Goal: Task Accomplishment & Management: Manage account settings

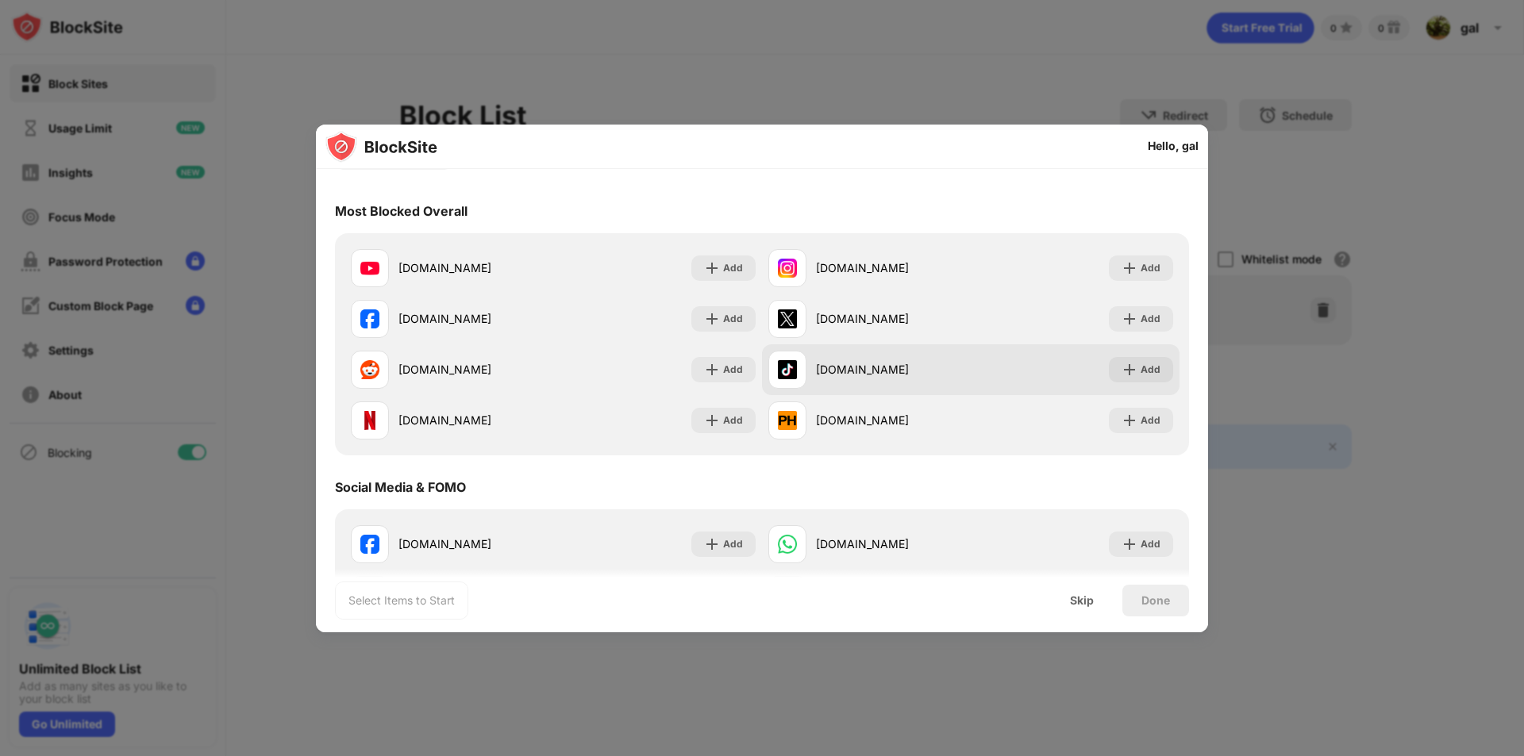
scroll to position [79, 0]
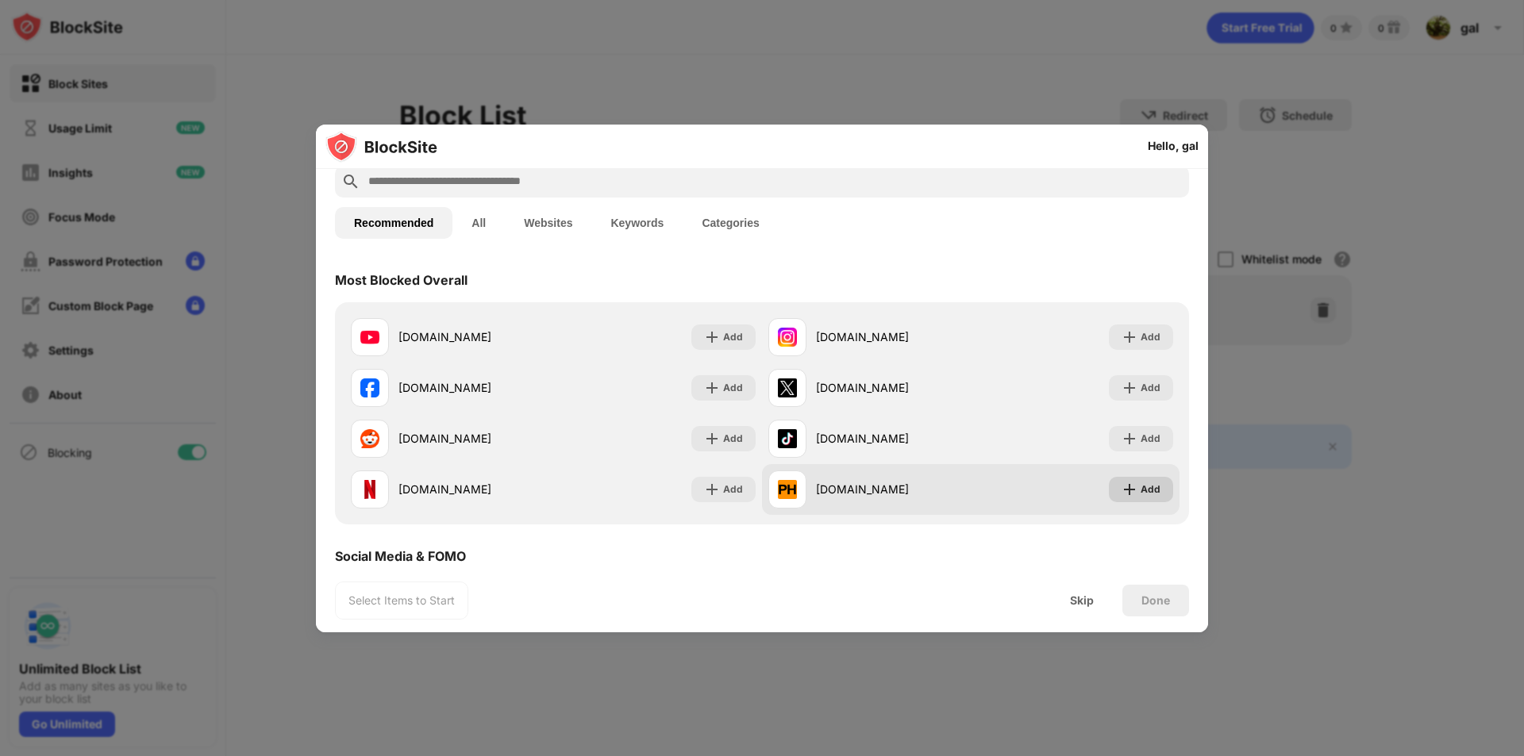
click at [1140, 491] on div "Add" at bounding box center [1150, 490] width 20 height 16
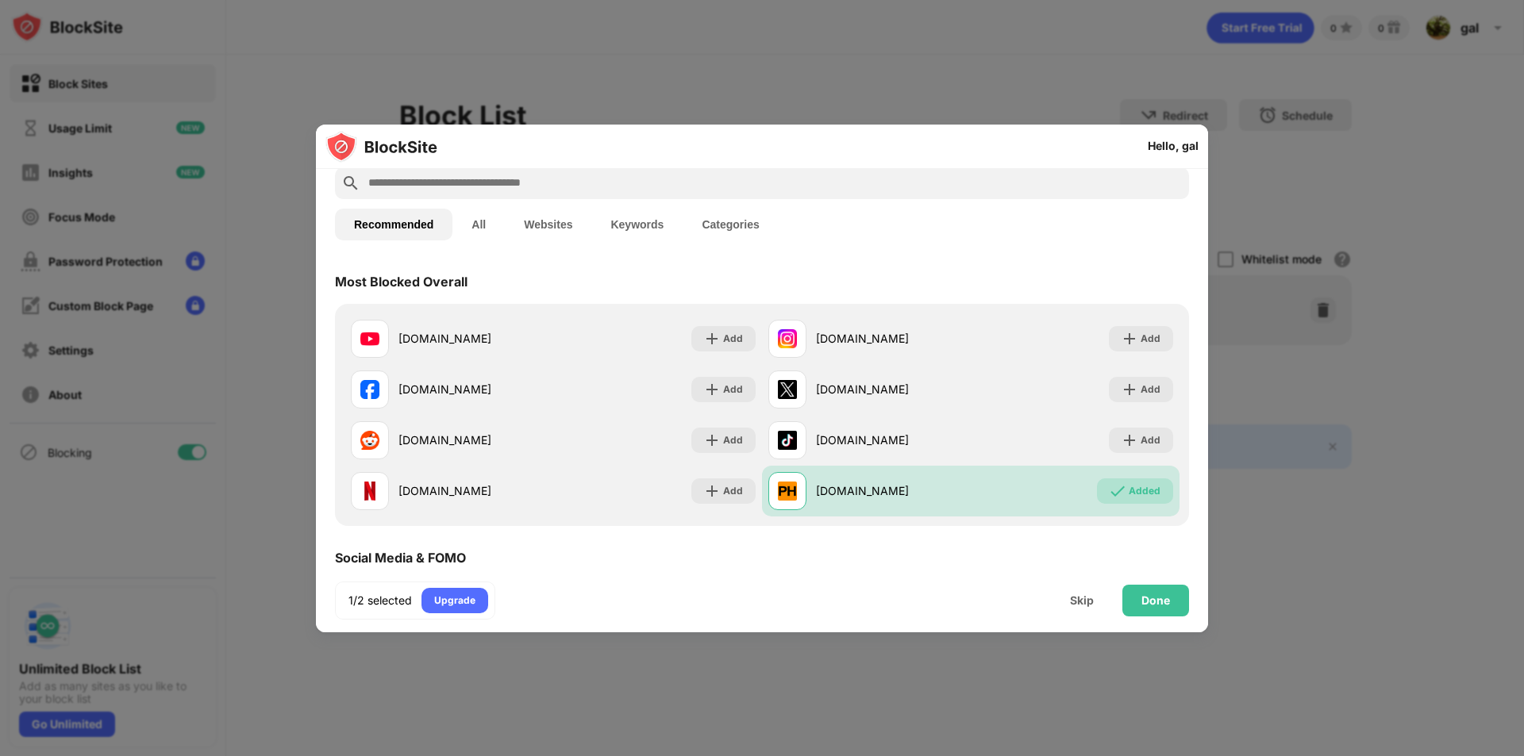
scroll to position [0, 0]
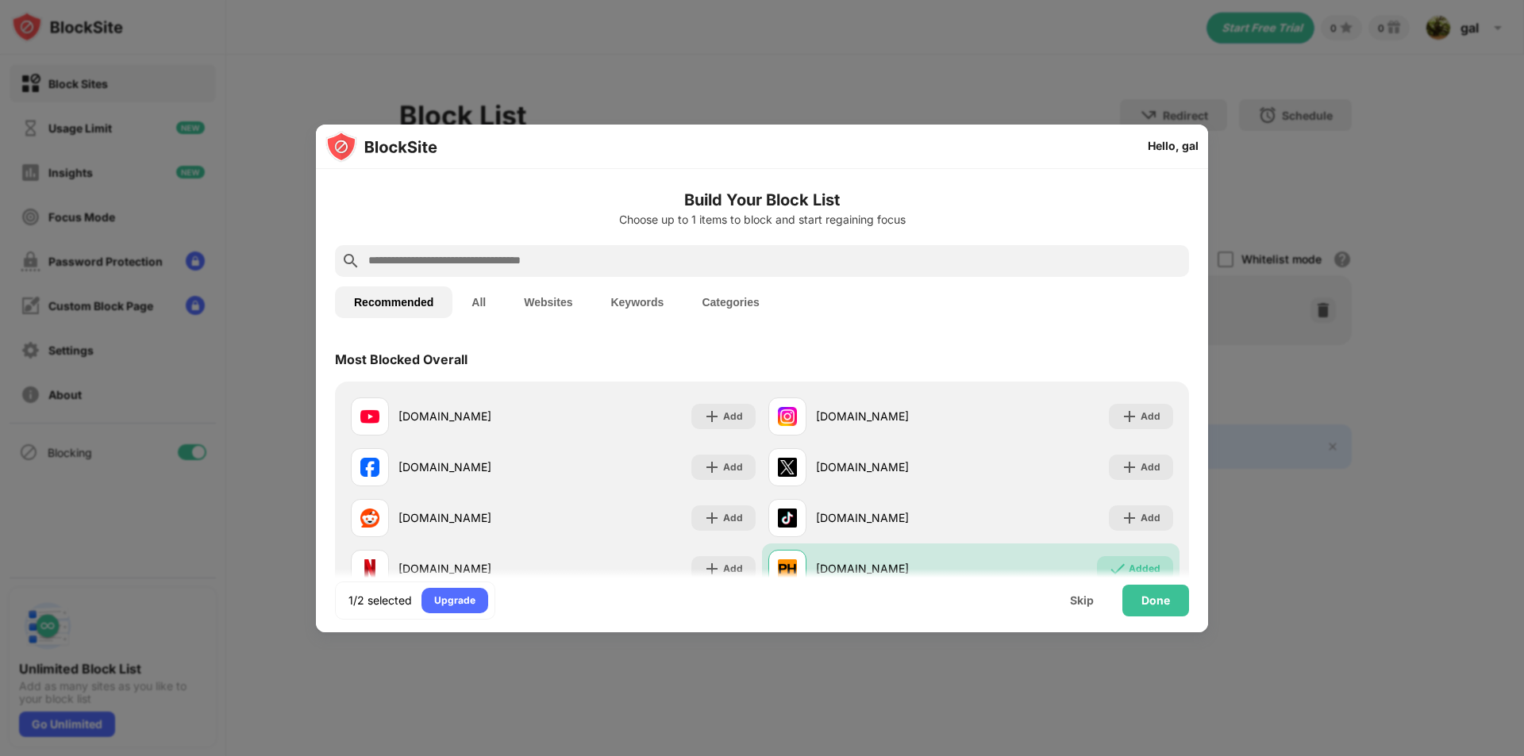
click at [520, 255] on input "text" at bounding box center [775, 261] width 816 height 19
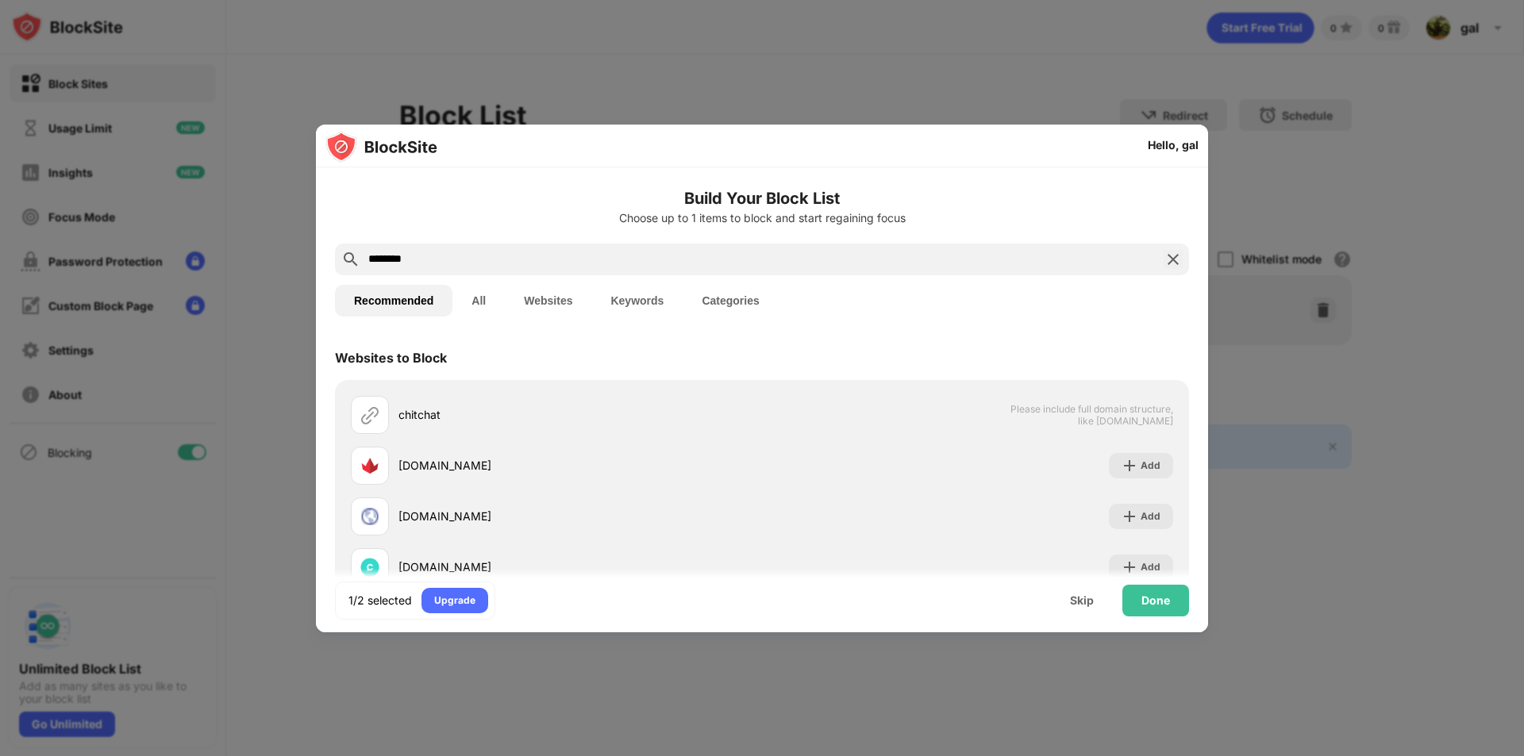
type input "********"
click at [550, 302] on button "Websites" at bounding box center [548, 301] width 87 height 32
click at [470, 264] on input "********" at bounding box center [762, 259] width 790 height 19
click at [404, 311] on button "Recommended" at bounding box center [393, 301] width 117 height 32
click at [494, 302] on button "All" at bounding box center [478, 301] width 52 height 32
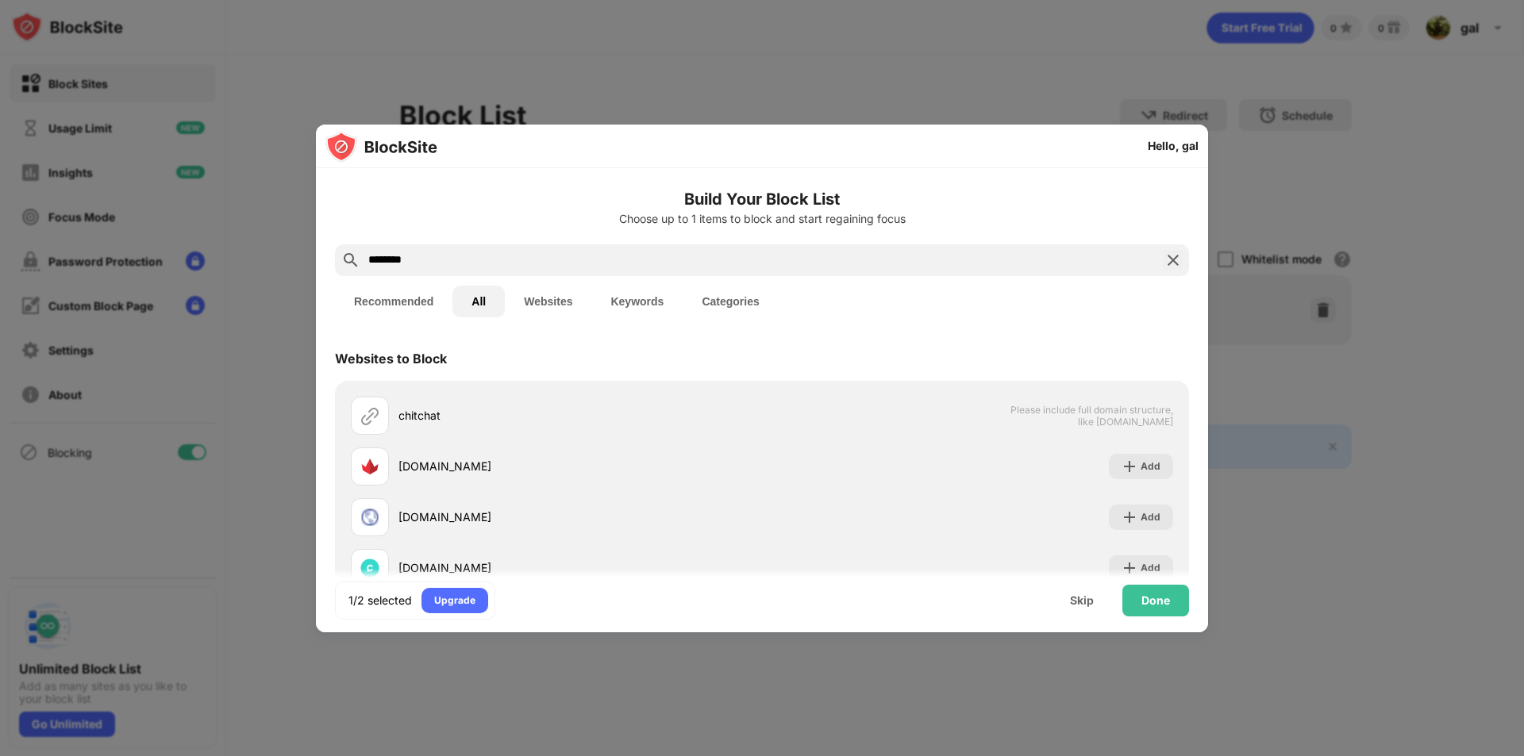
click at [650, 298] on button "Keywords" at bounding box center [636, 302] width 91 height 32
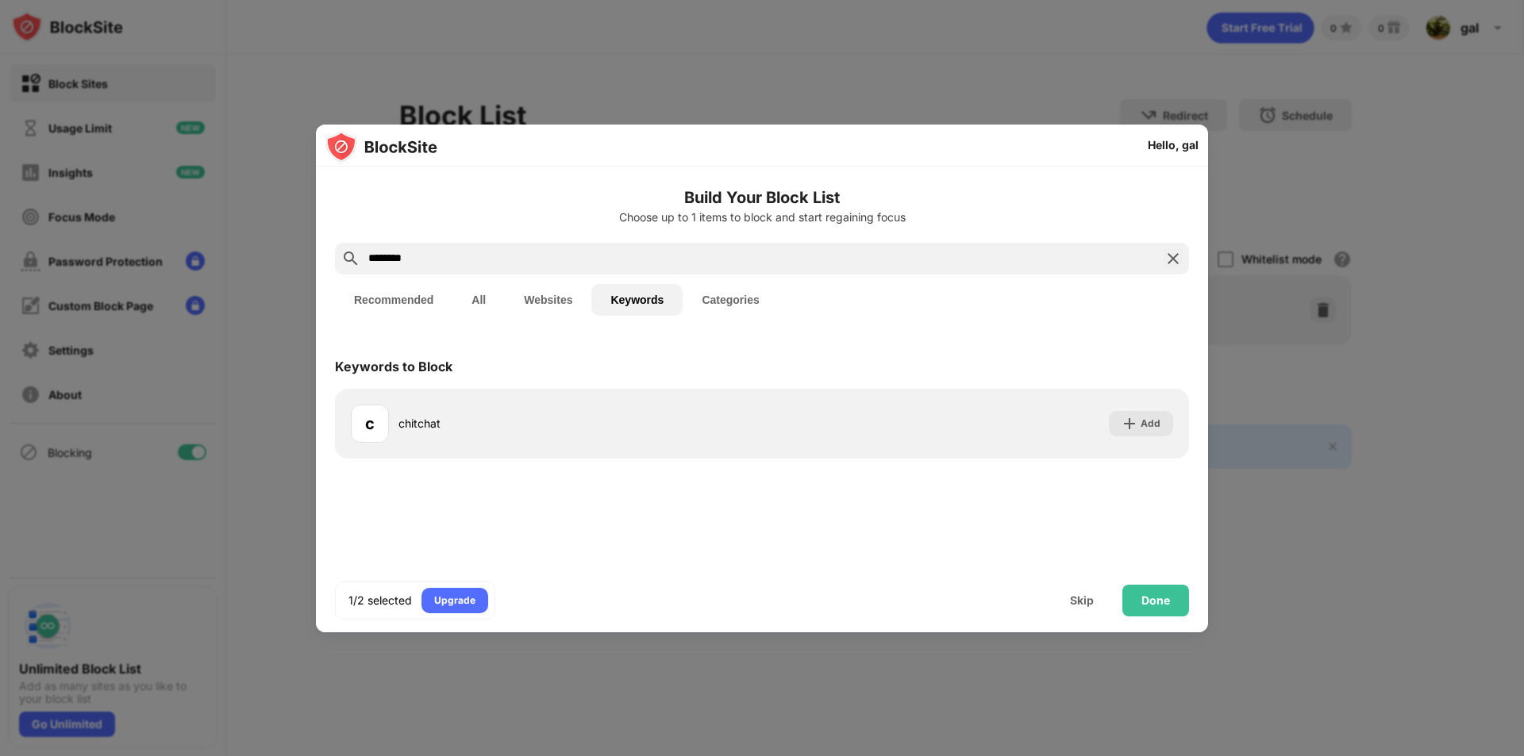
click at [712, 297] on button "Categories" at bounding box center [730, 300] width 95 height 32
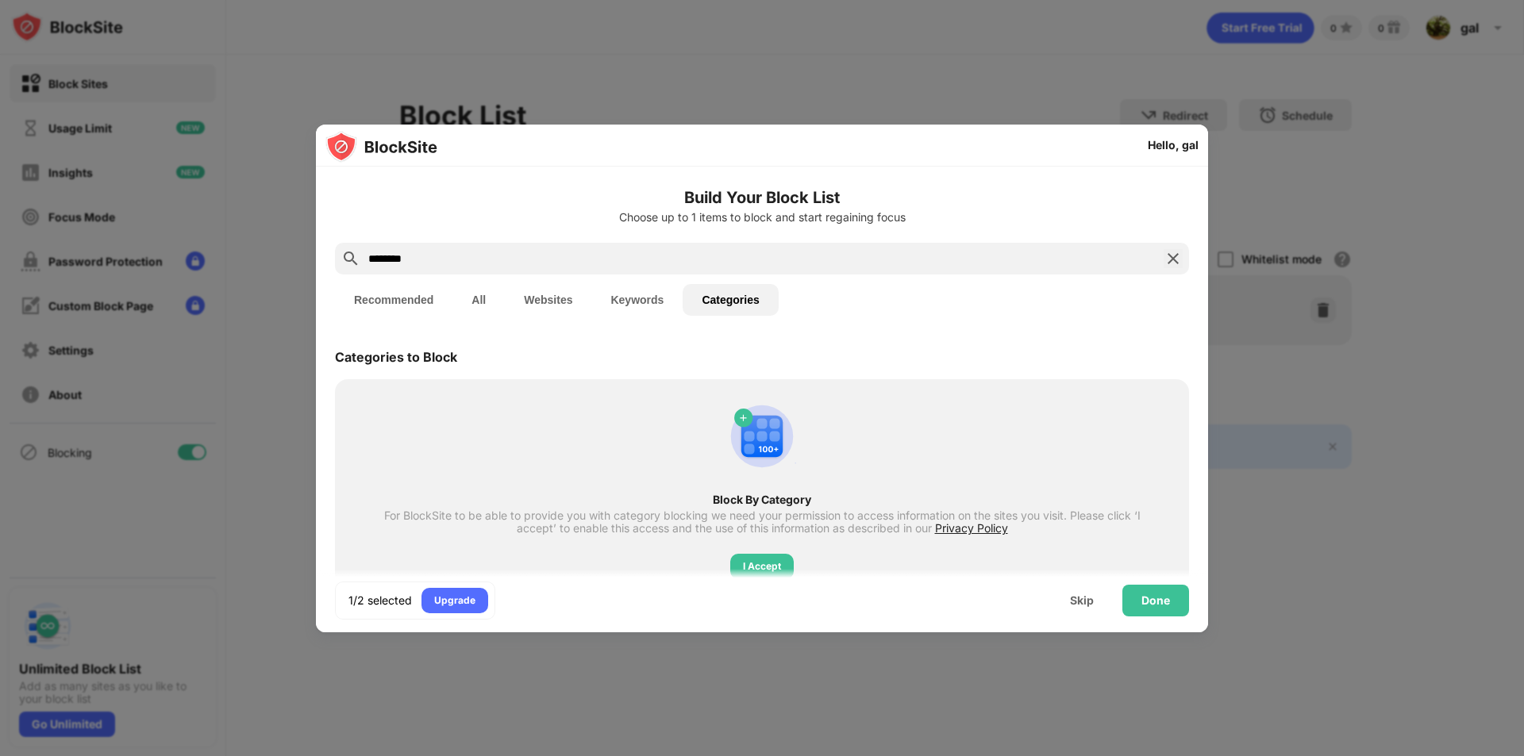
click at [425, 303] on button "Recommended" at bounding box center [393, 300] width 117 height 32
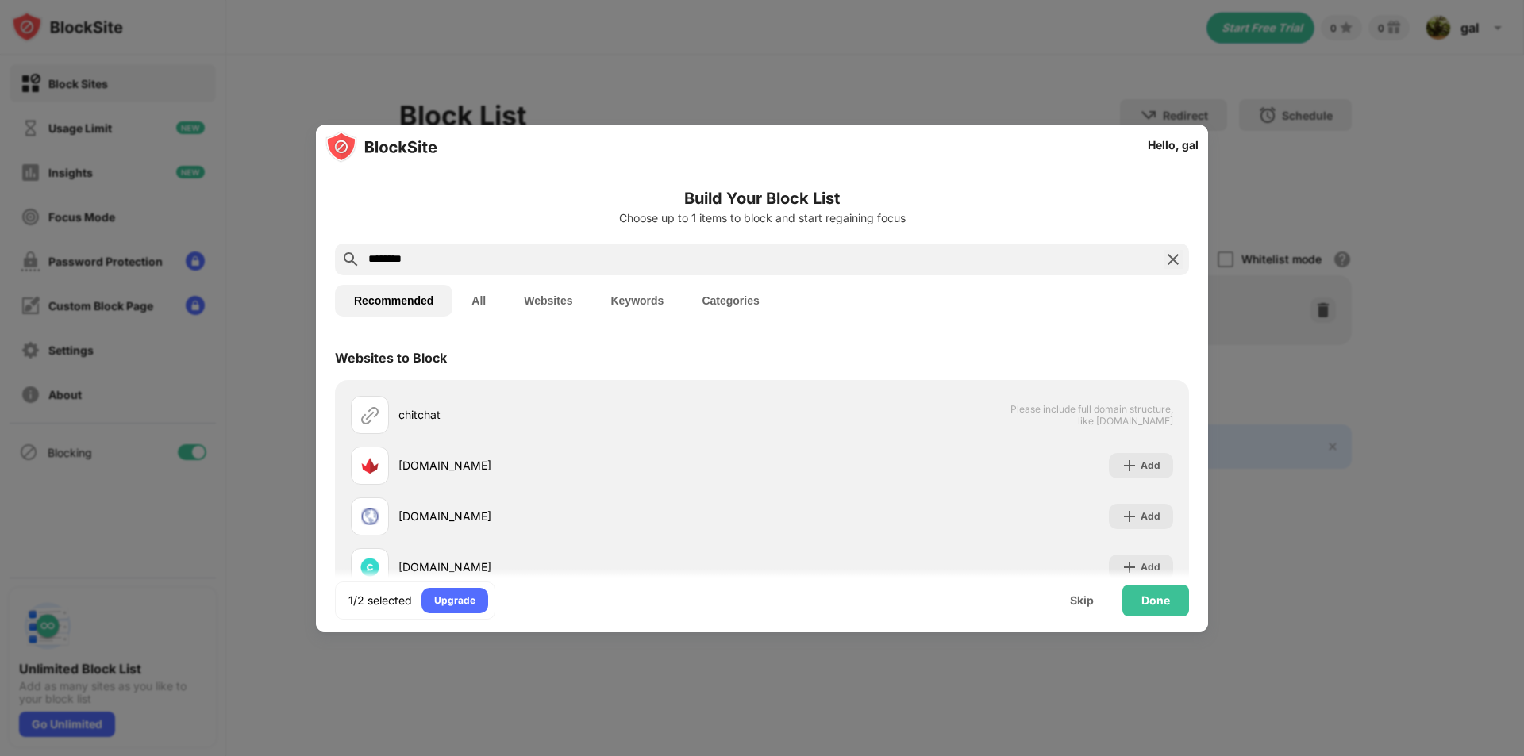
drag, startPoint x: 415, startPoint y: 265, endPoint x: 283, endPoint y: 262, distance: 131.8
click at [319, 264] on div "Build Your Block List Choose up to 1 items to block and start regaining focus *…" at bounding box center [762, 476] width 892 height 618
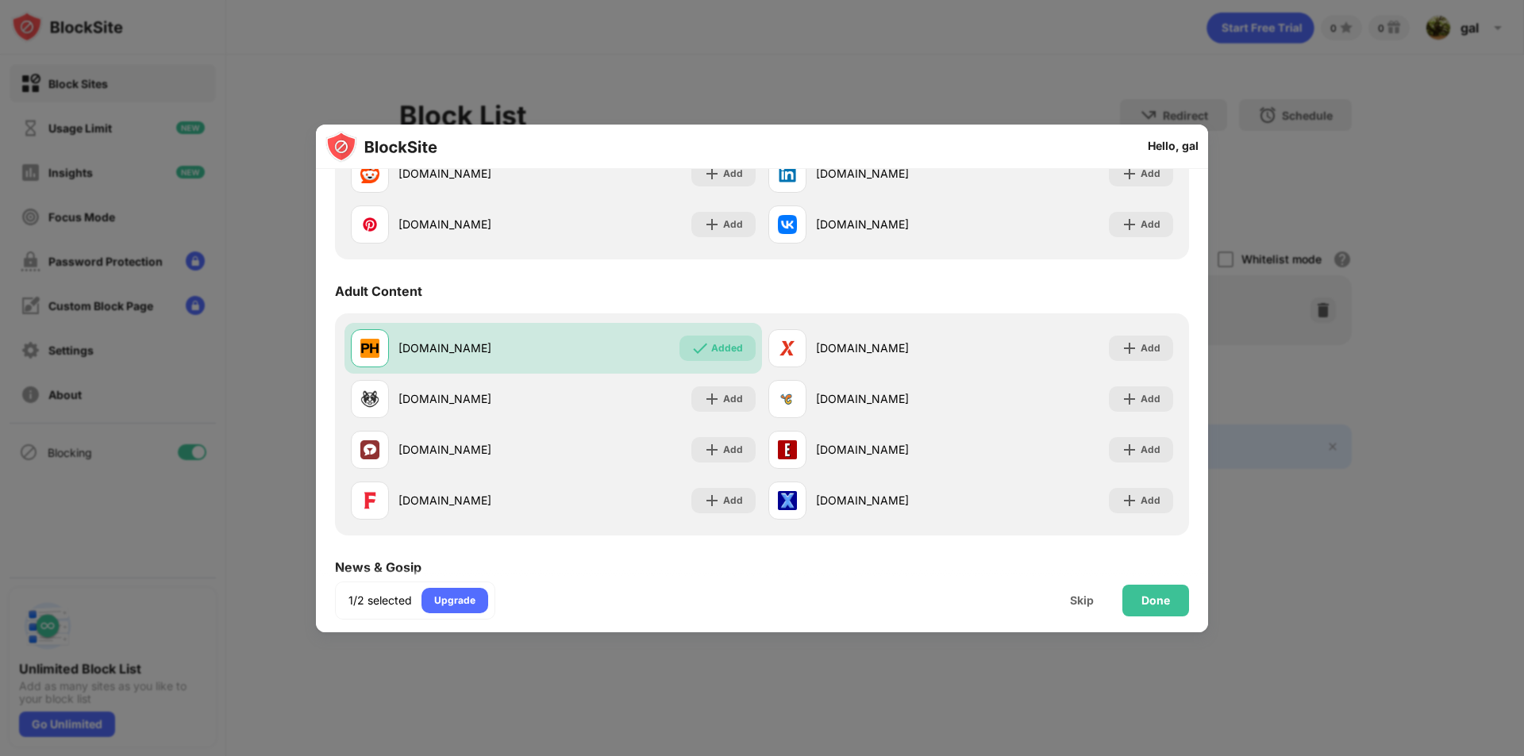
scroll to position [556, 0]
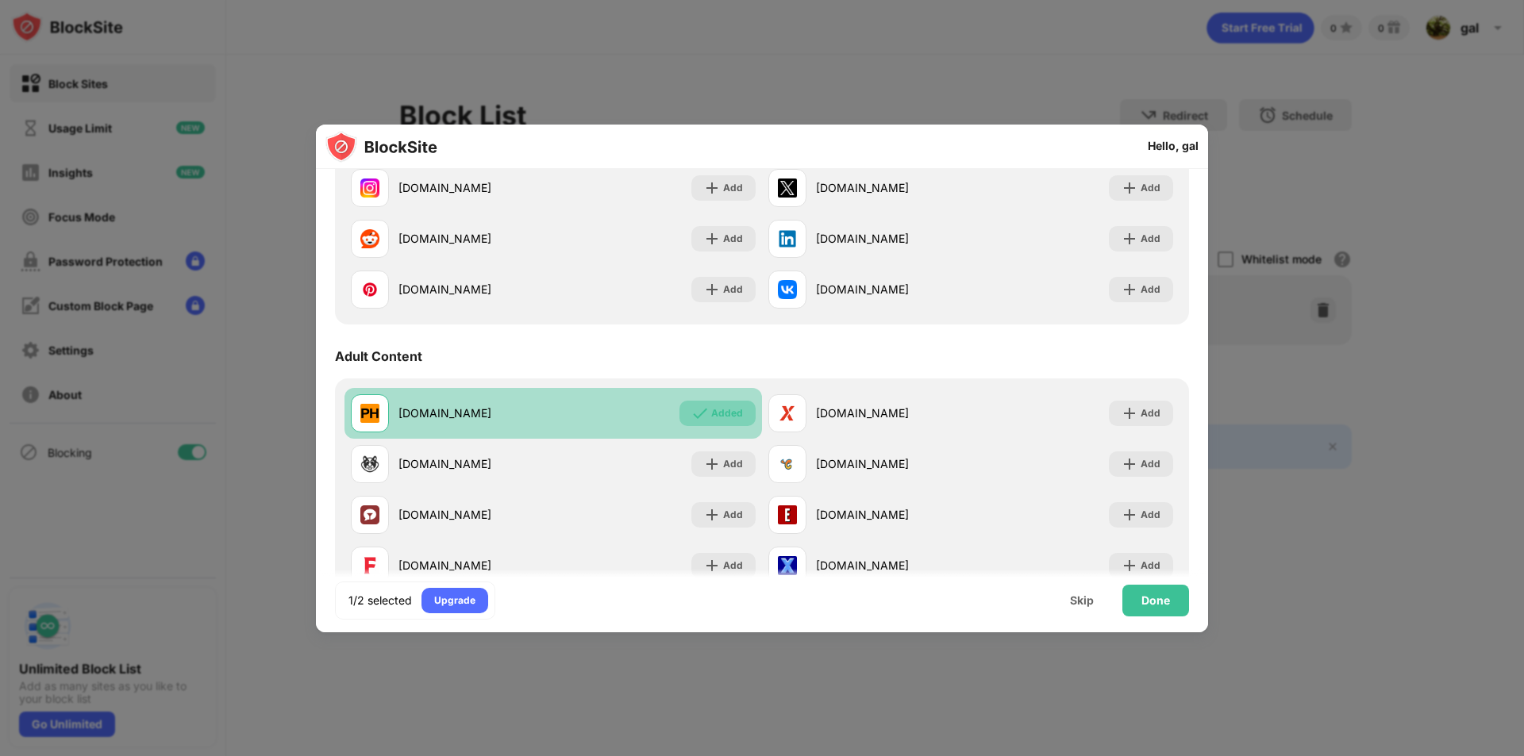
click at [713, 417] on div "Added" at bounding box center [727, 414] width 32 height 16
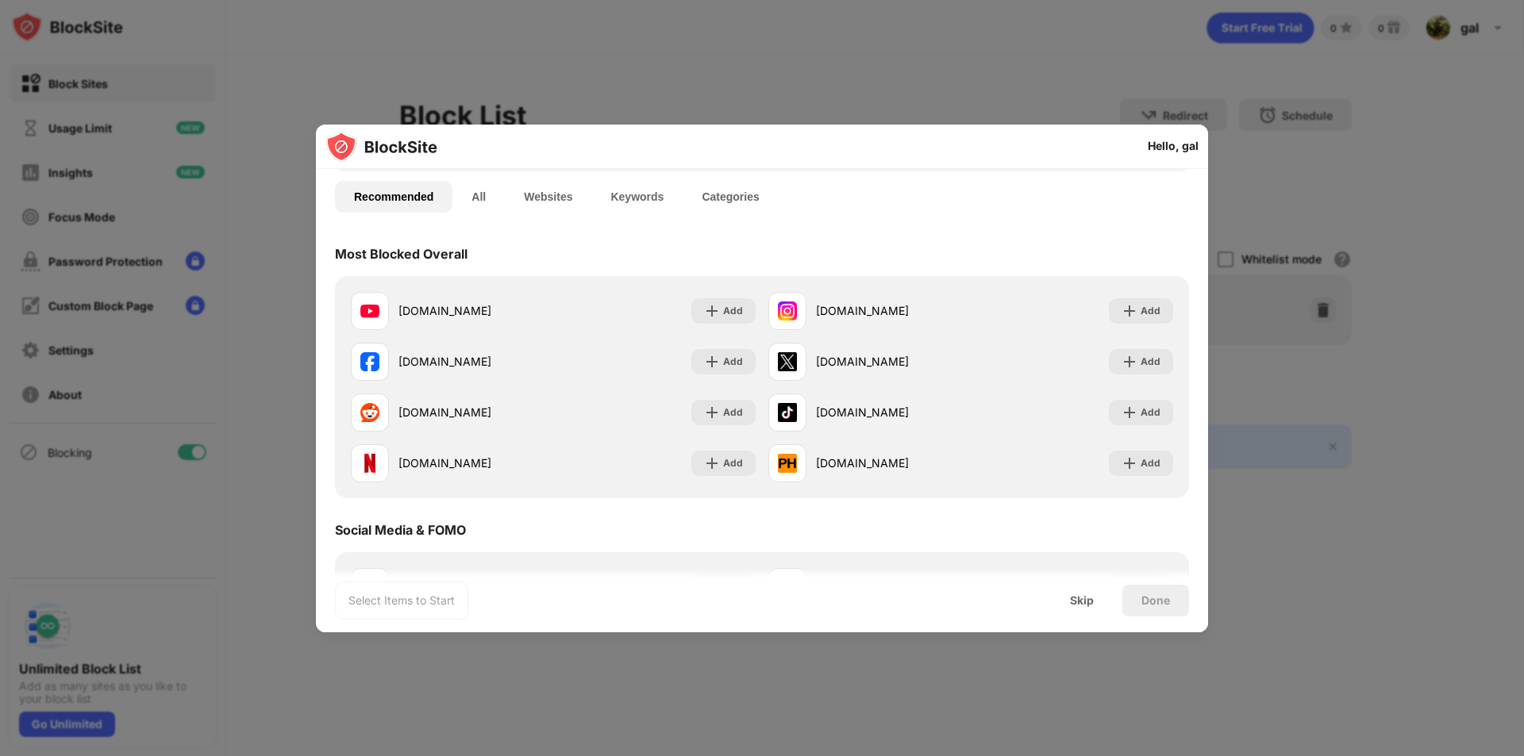
scroll to position [0, 0]
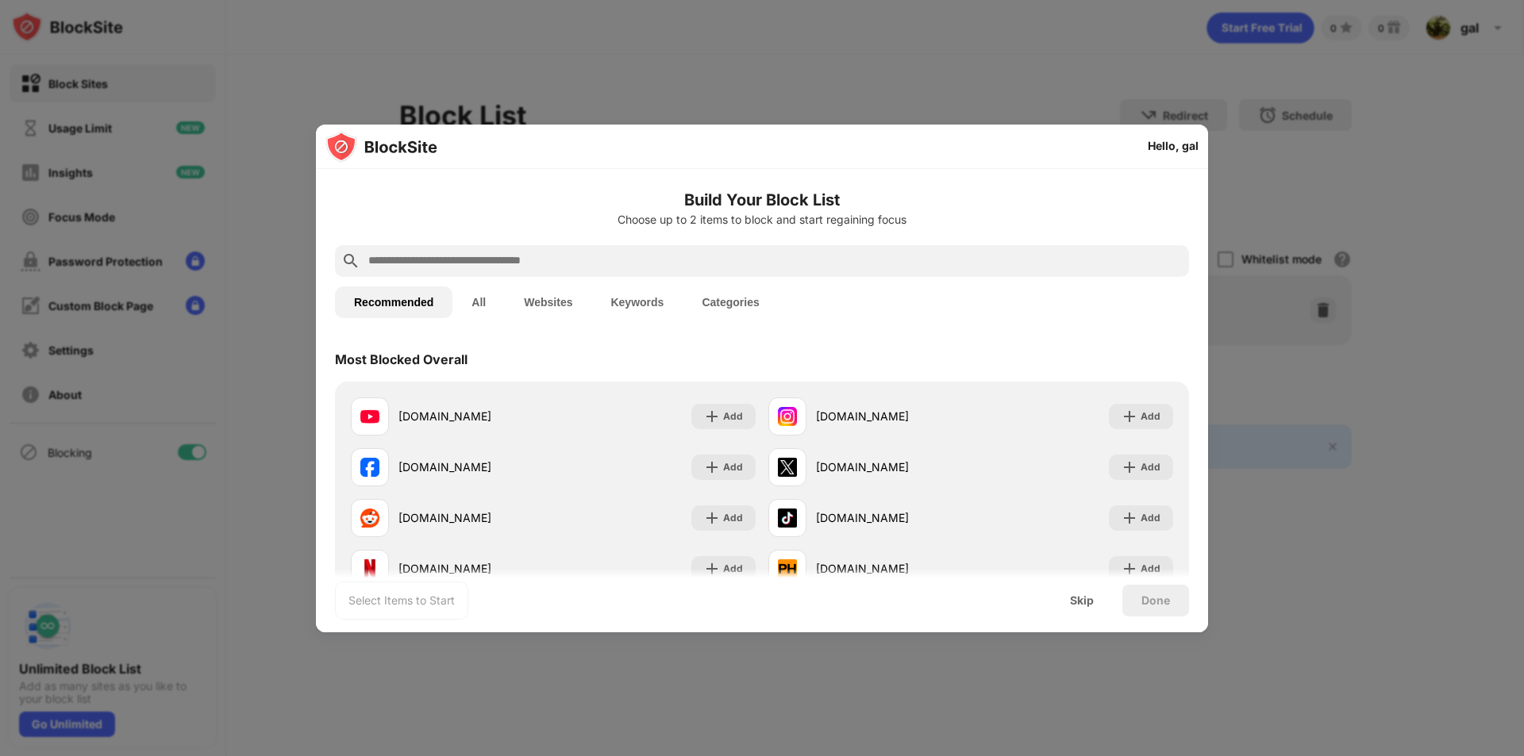
click at [547, 265] on input "text" at bounding box center [775, 261] width 816 height 19
click at [444, 271] on div at bounding box center [762, 261] width 854 height 32
click at [449, 263] on input "text" at bounding box center [775, 261] width 816 height 19
paste input "**********"
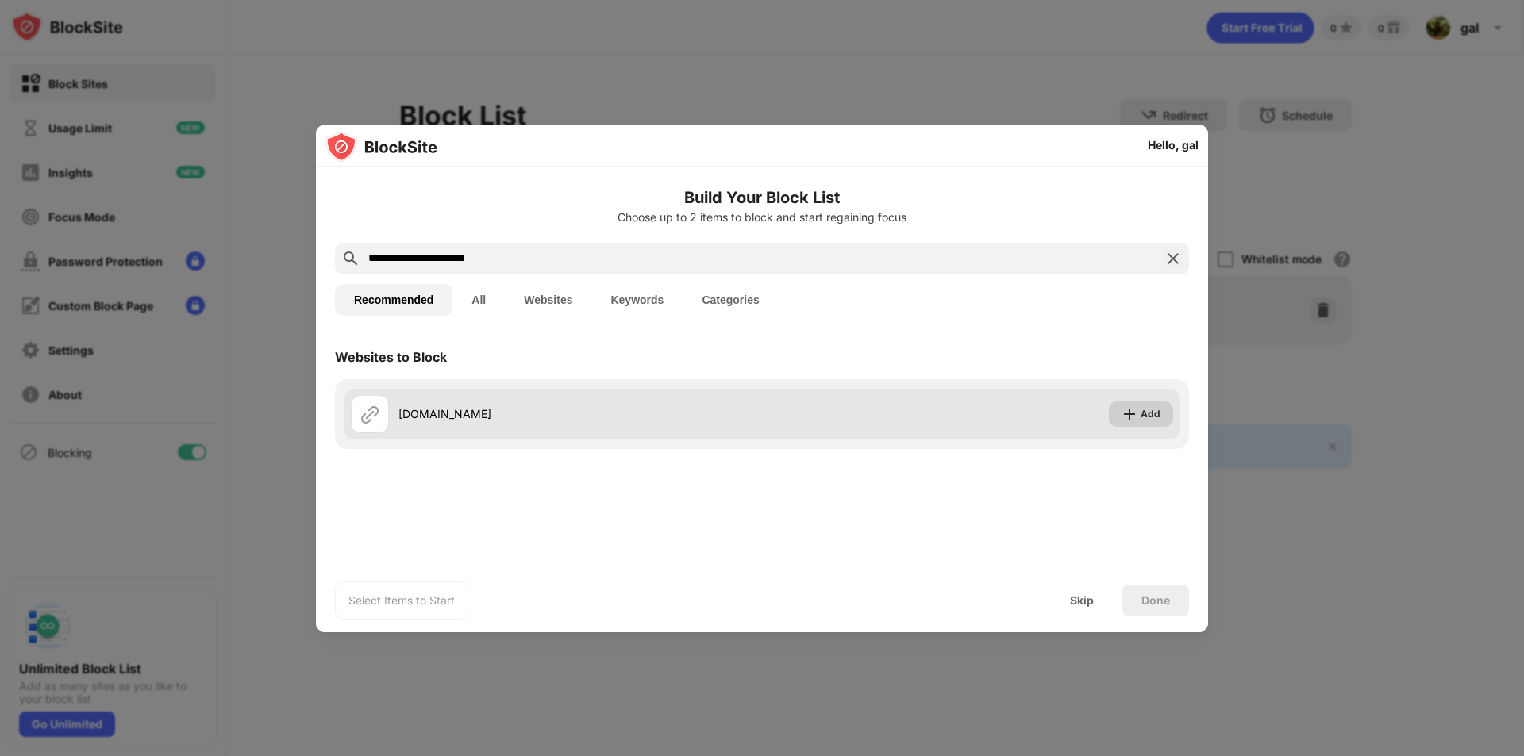
type input "**********"
click at [1144, 416] on div "Add" at bounding box center [1150, 414] width 20 height 16
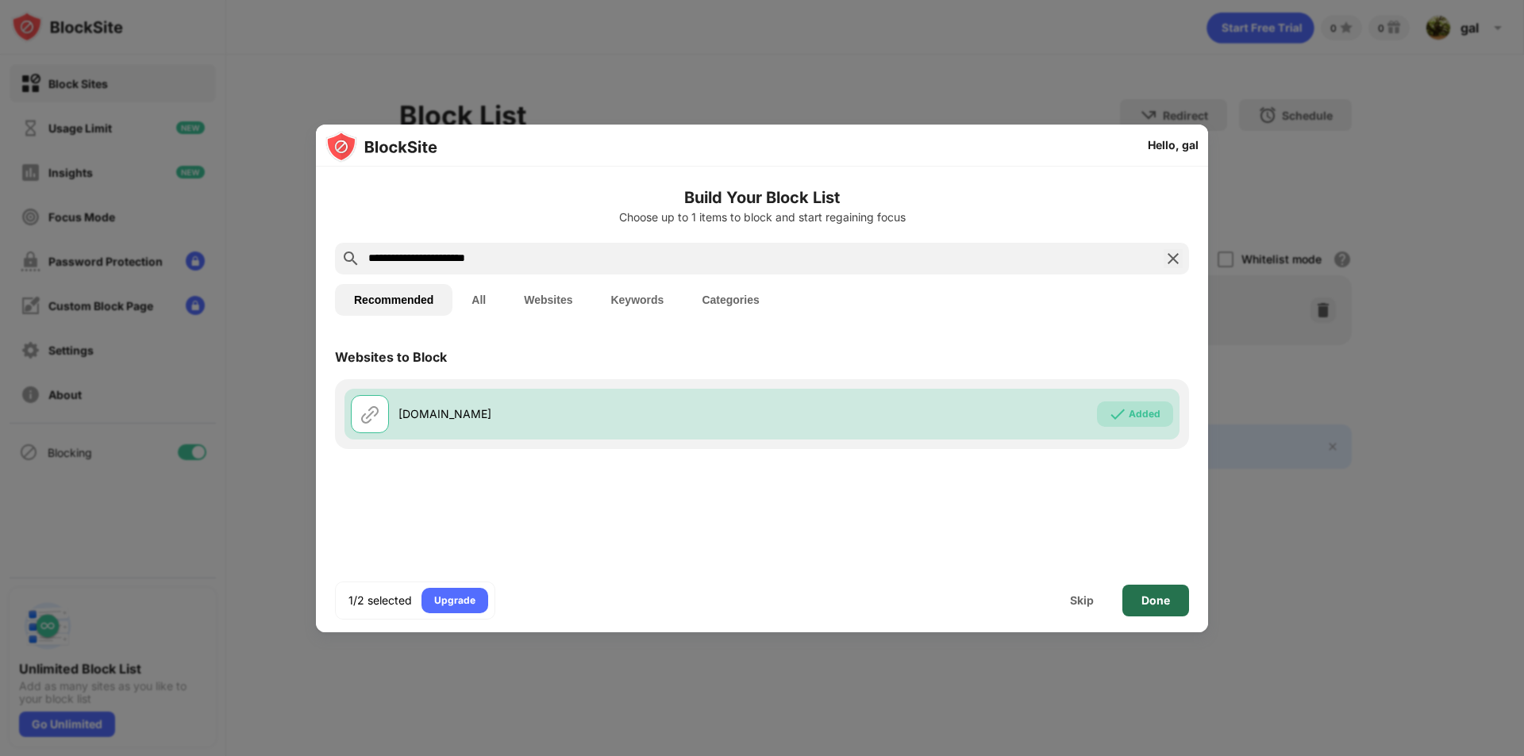
click at [1159, 600] on div "Done" at bounding box center [1155, 600] width 29 height 13
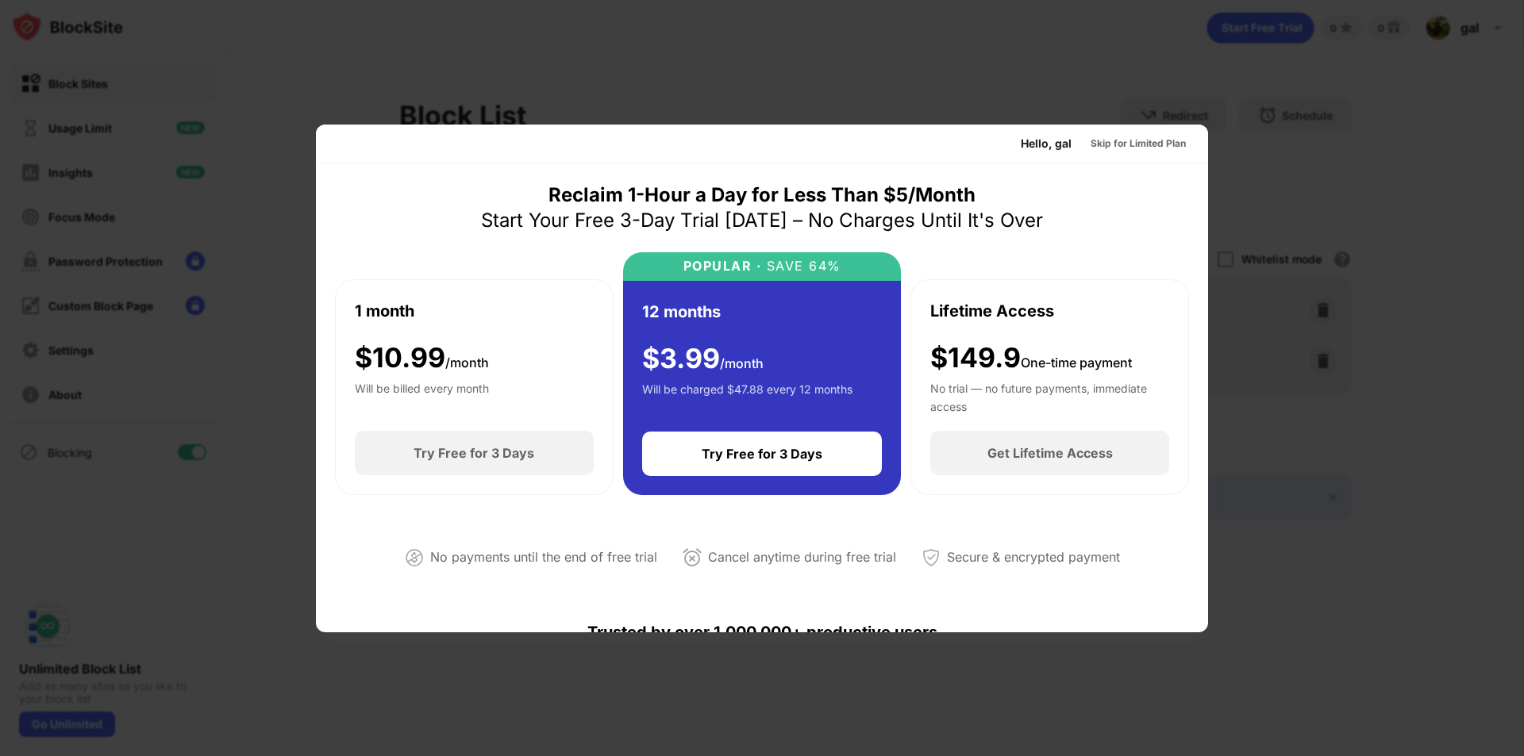
click at [1228, 169] on div at bounding box center [762, 378] width 1524 height 756
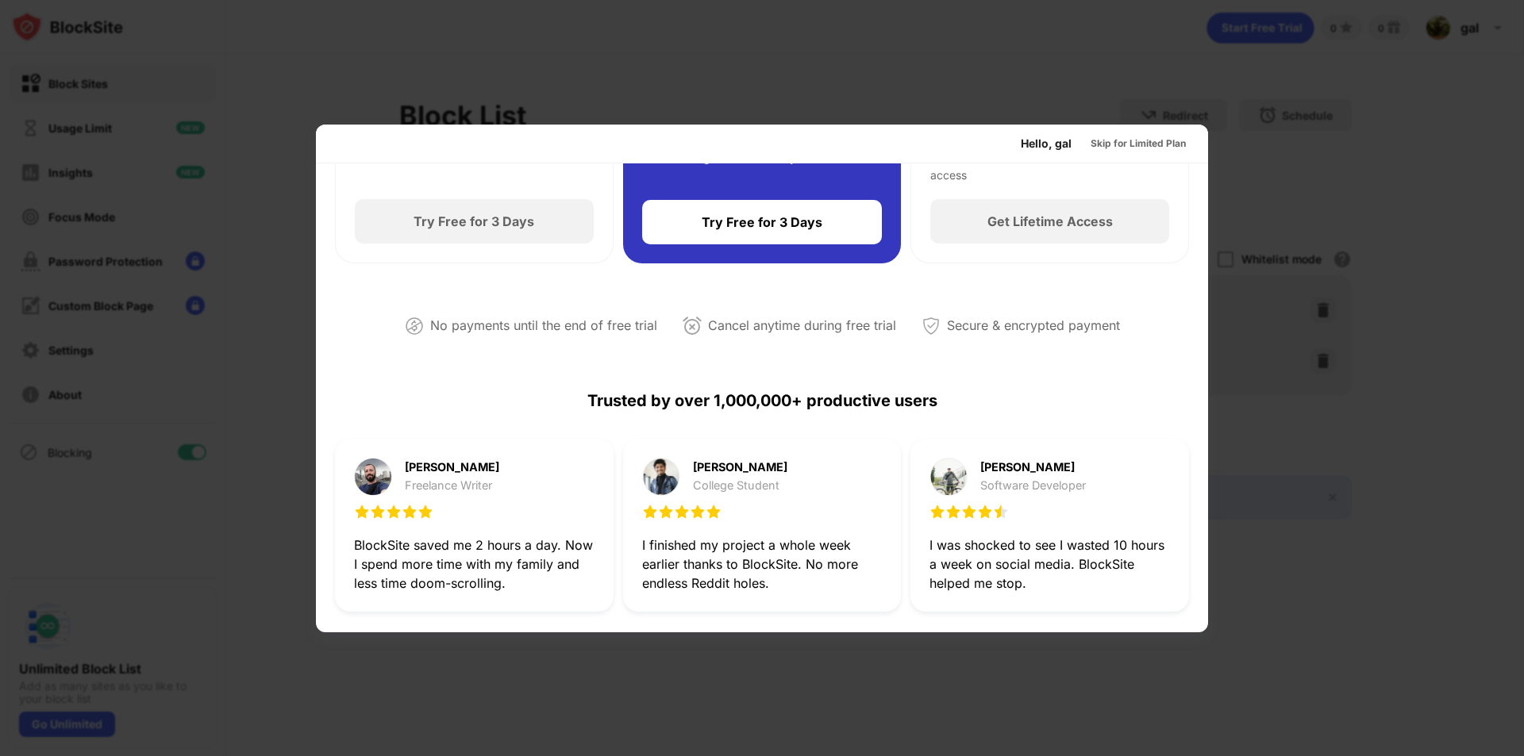
scroll to position [238, 0]
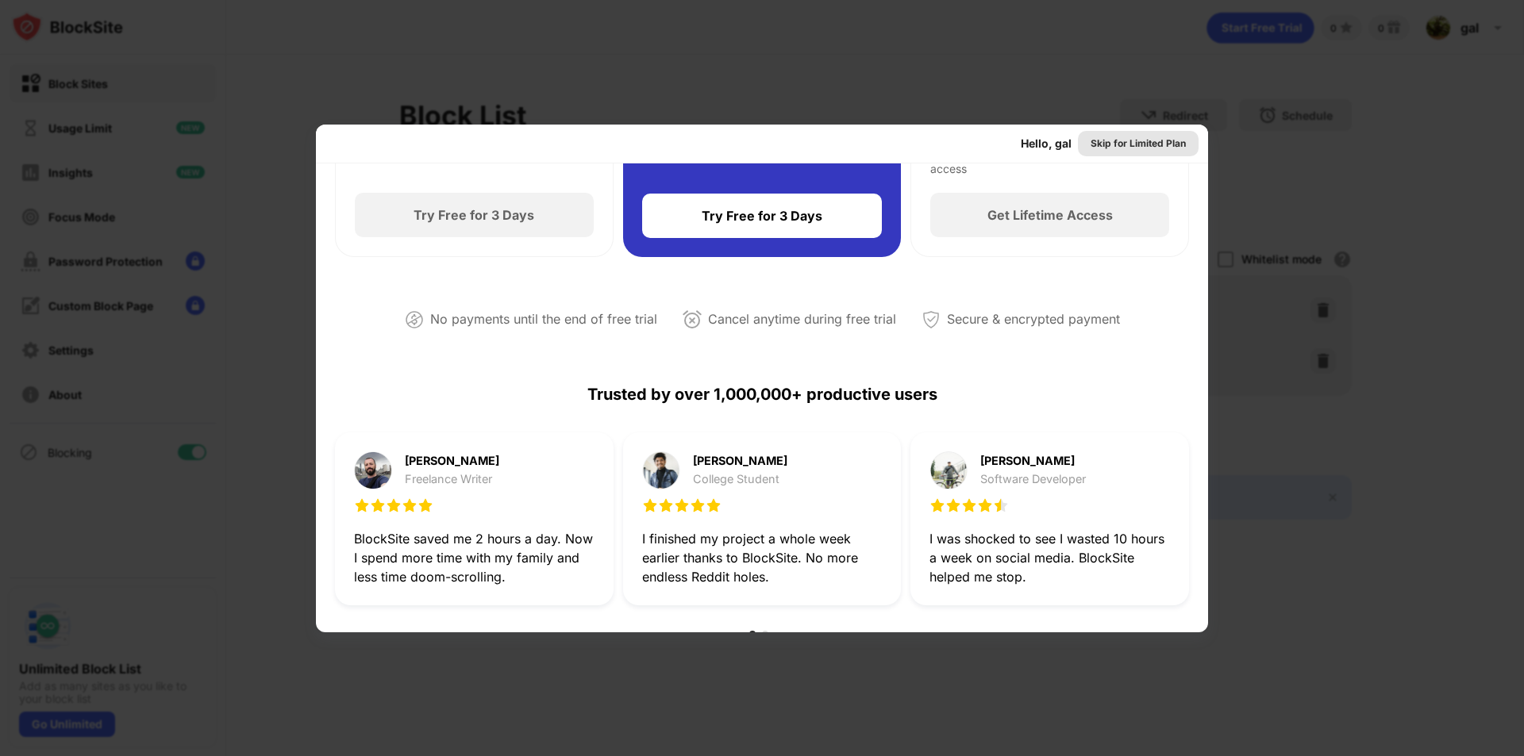
click at [1120, 153] on div "Skip for Limited Plan" at bounding box center [1138, 143] width 121 height 25
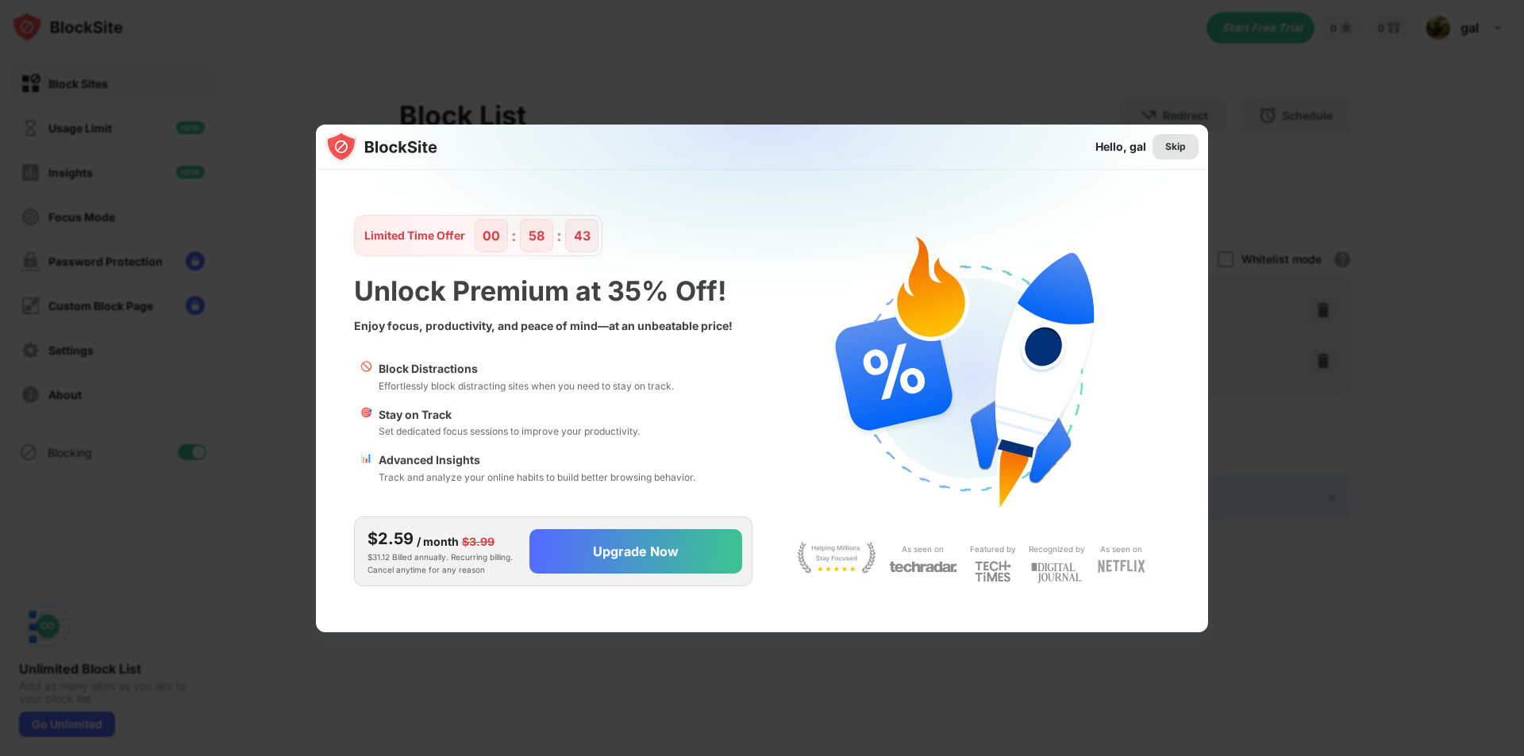
click at [1182, 156] on div "Skip" at bounding box center [1175, 146] width 46 height 25
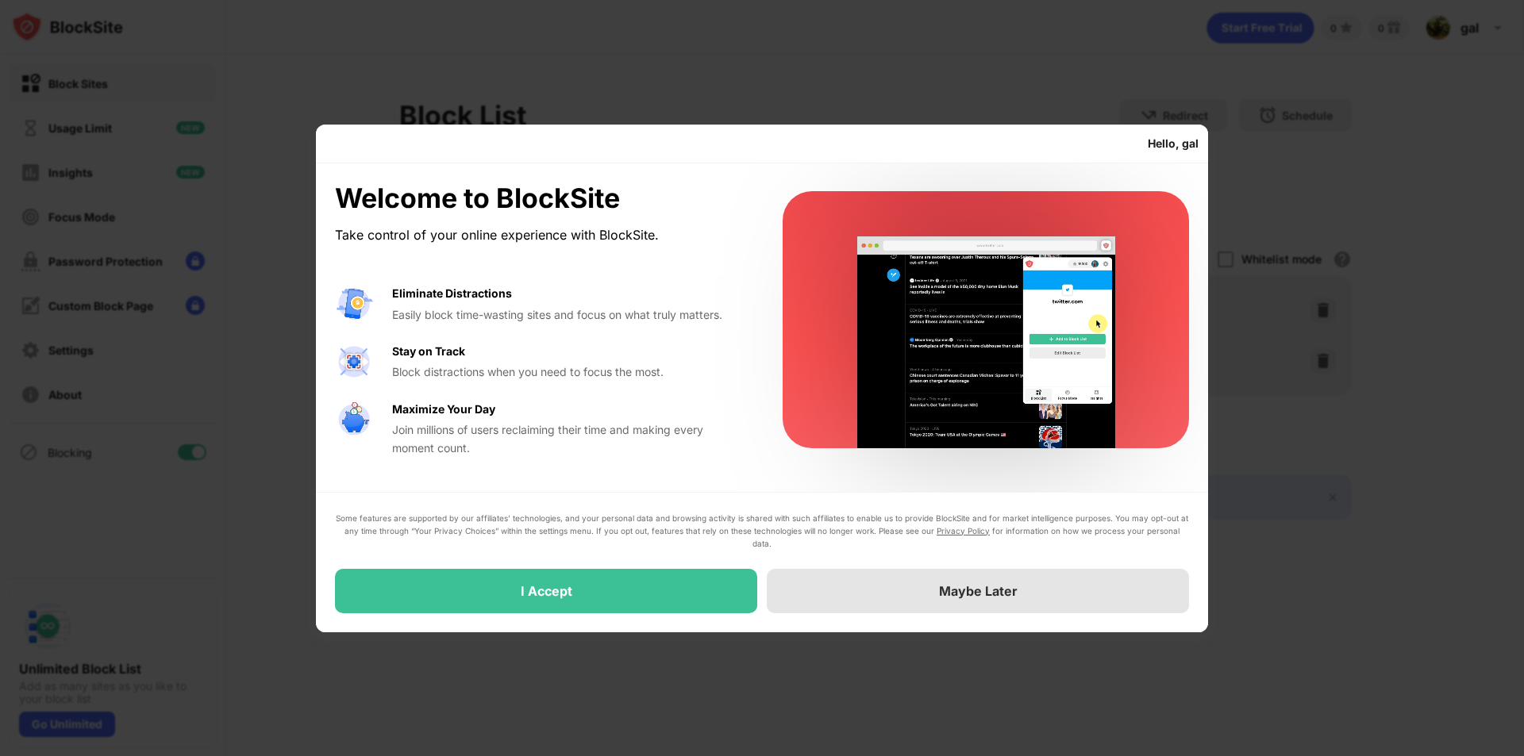
click at [830, 592] on div "Maybe Later" at bounding box center [978, 591] width 422 height 44
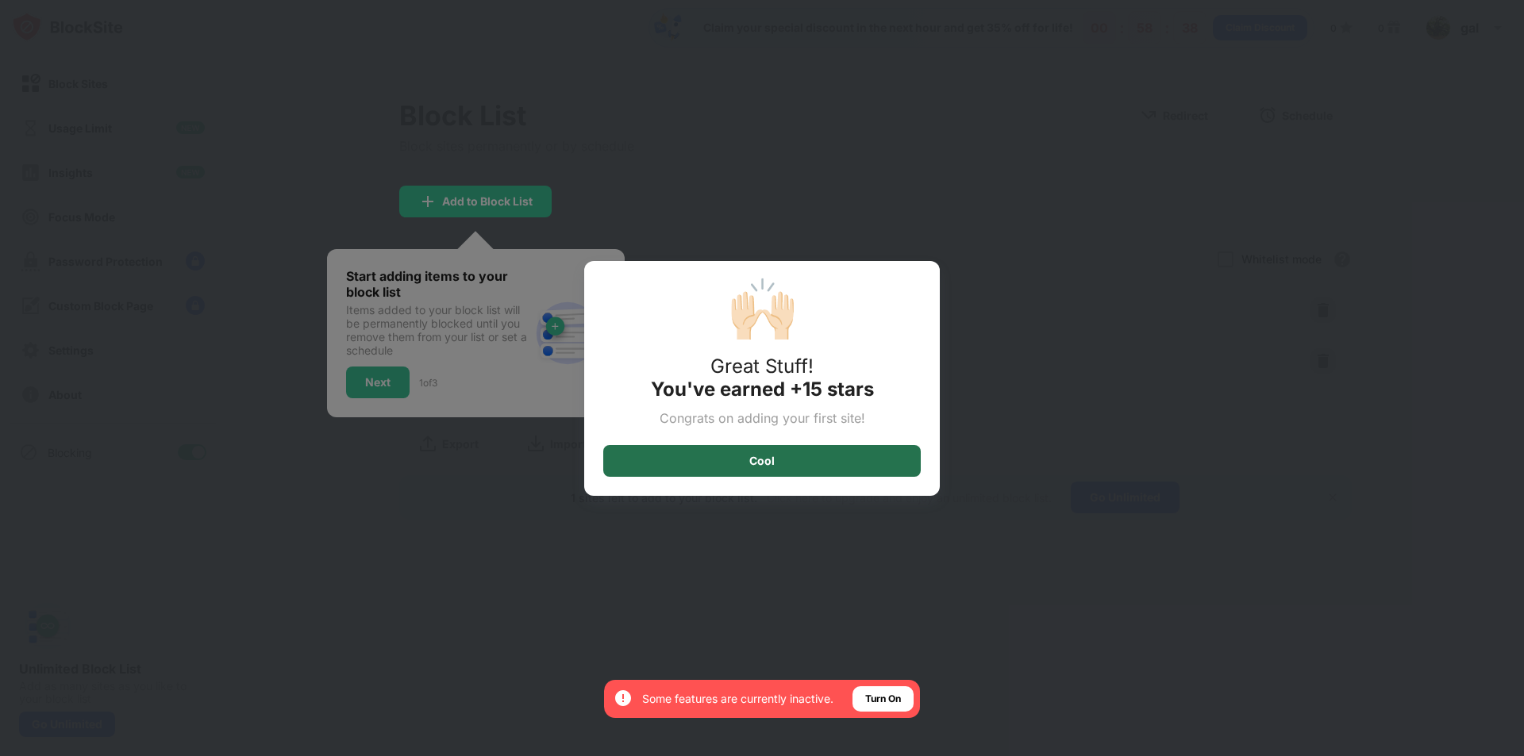
click at [772, 458] on div "Cool" at bounding box center [761, 461] width 25 height 13
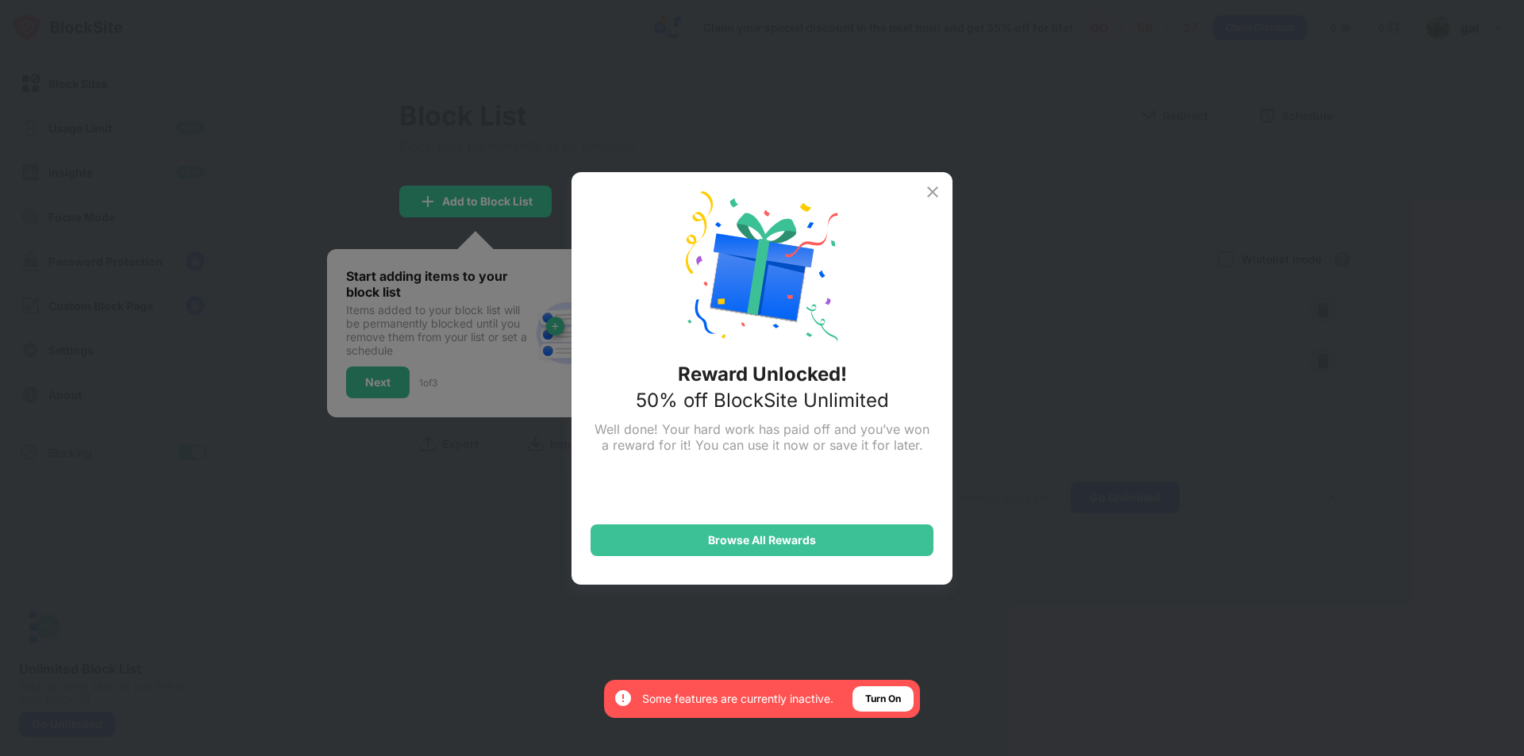
click at [933, 189] on img at bounding box center [932, 192] width 19 height 19
